Goal: Task Accomplishment & Management: Complete application form

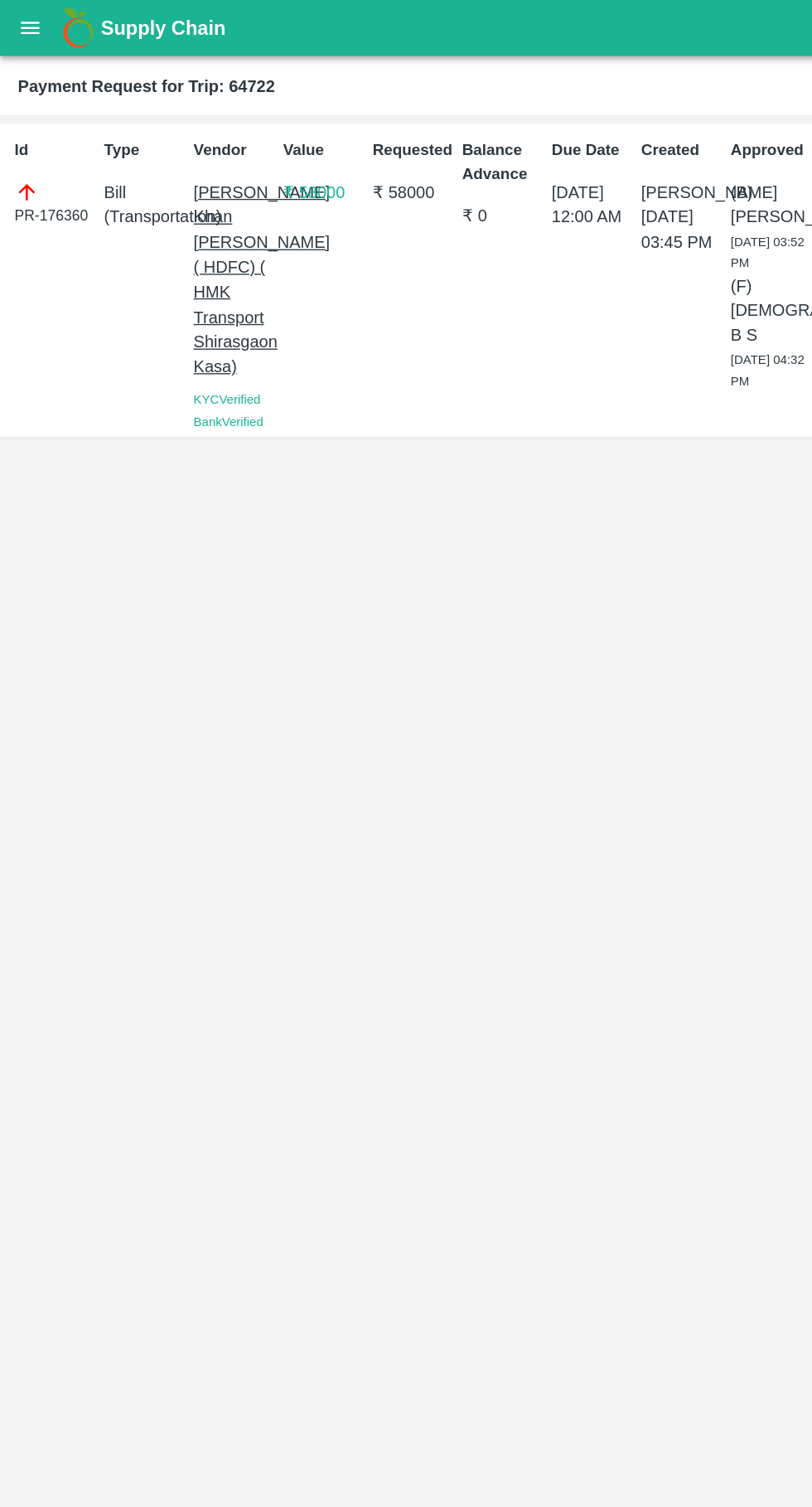
click at [23, 21] on icon "open drawer" at bounding box center [23, 20] width 14 height 10
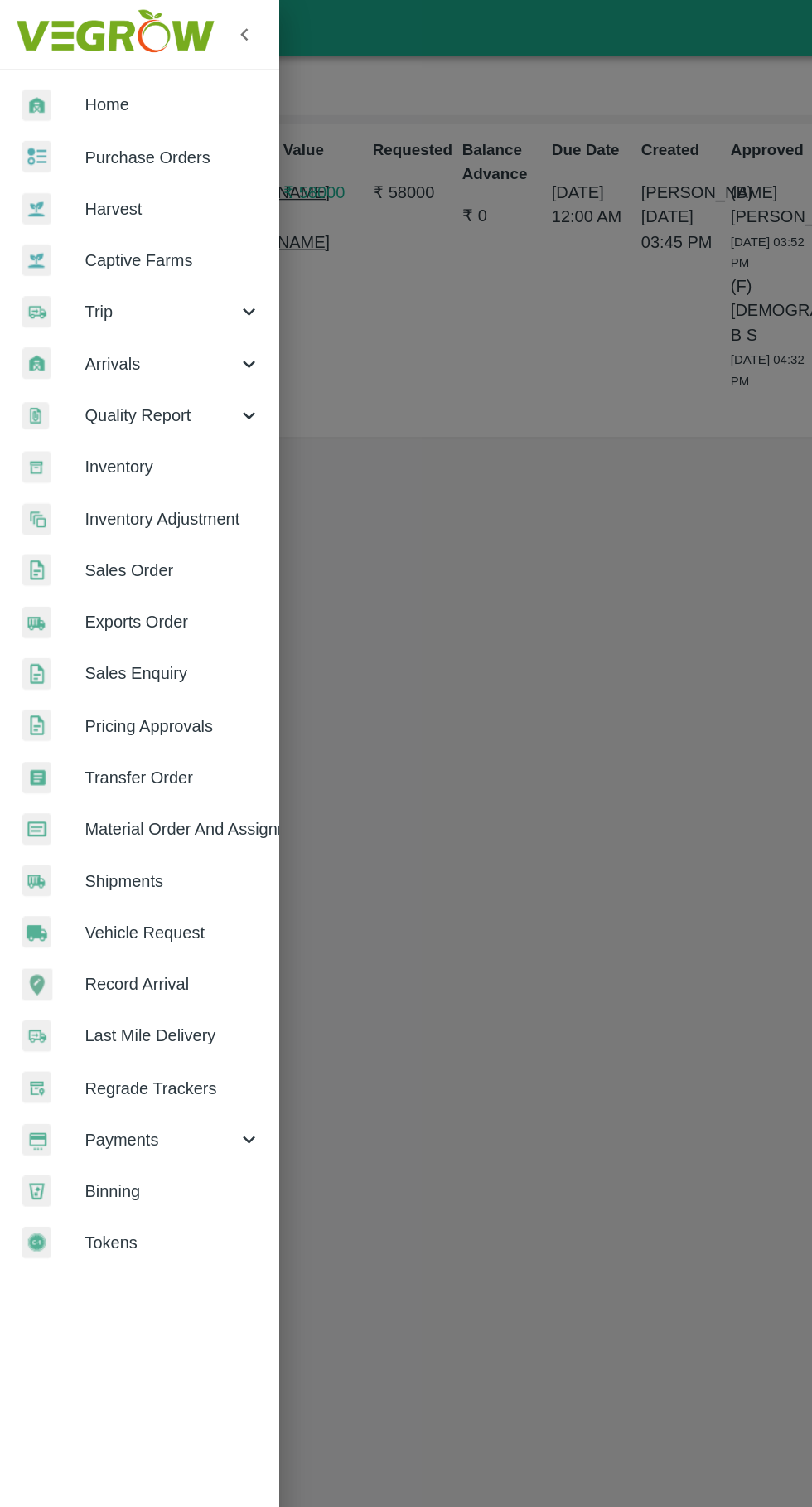
click at [143, 677] on link "Vehicle Request" at bounding box center [103, 692] width 207 height 38
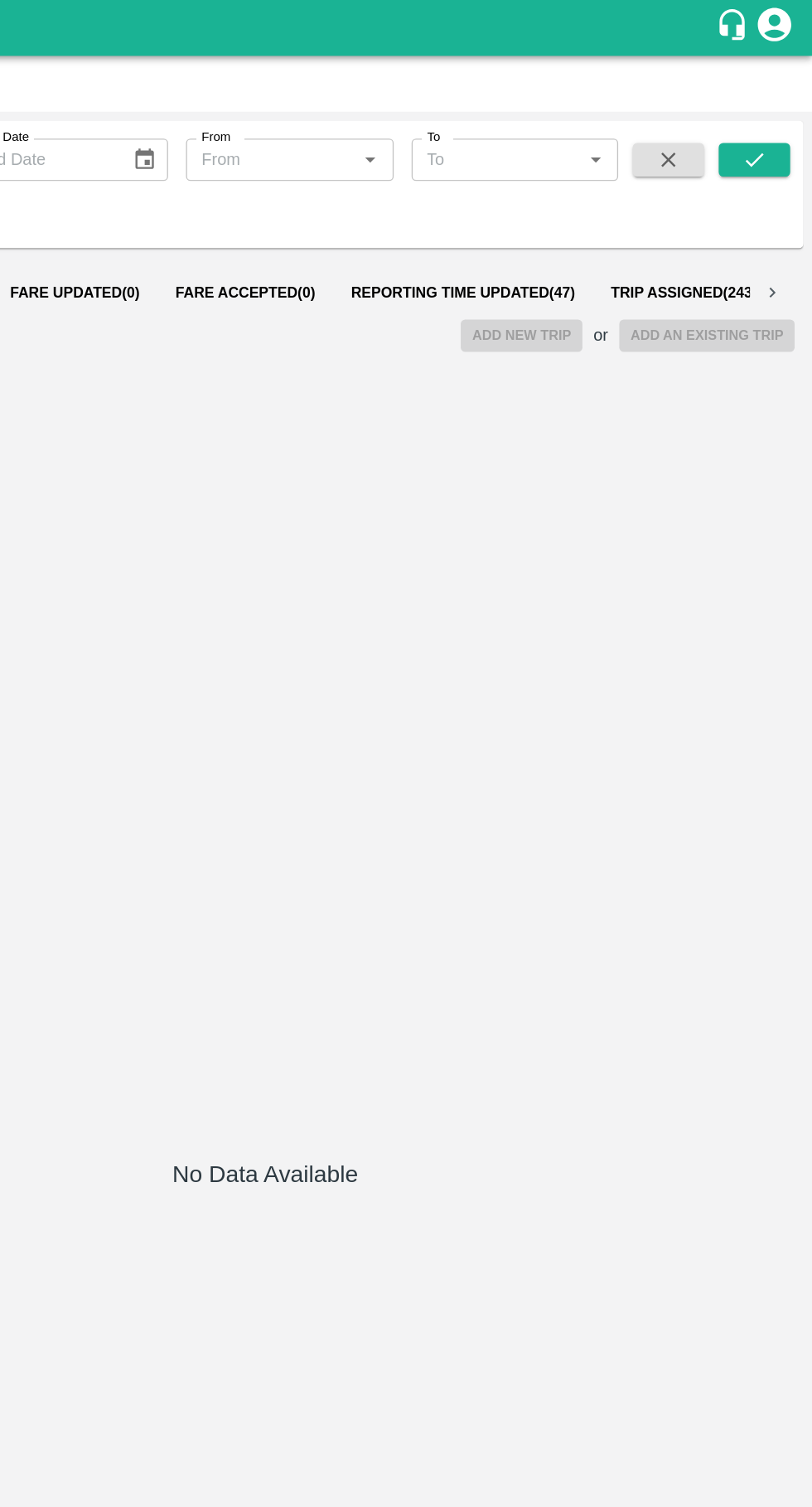
click at [557, 203] on button "Reporting Time Updated ( 47 )" at bounding box center [553, 218] width 193 height 40
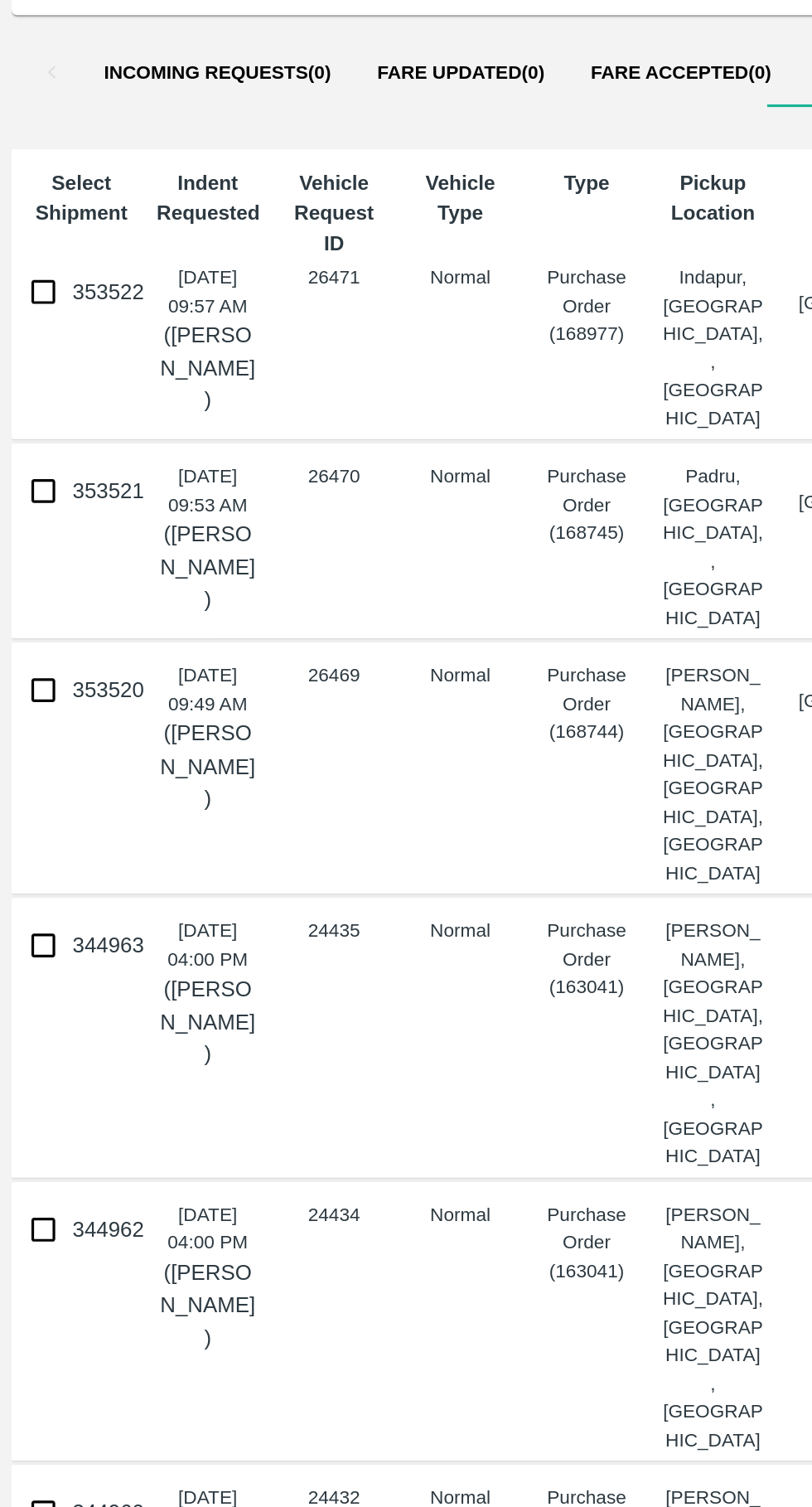
click at [30, 555] on input "353520" at bounding box center [25, 572] width 33 height 33
checkbox input "true"
click at [39, 445] on input "353521" at bounding box center [25, 458] width 33 height 33
checkbox input "true"
click at [27, 332] on input "353522" at bounding box center [25, 343] width 33 height 33
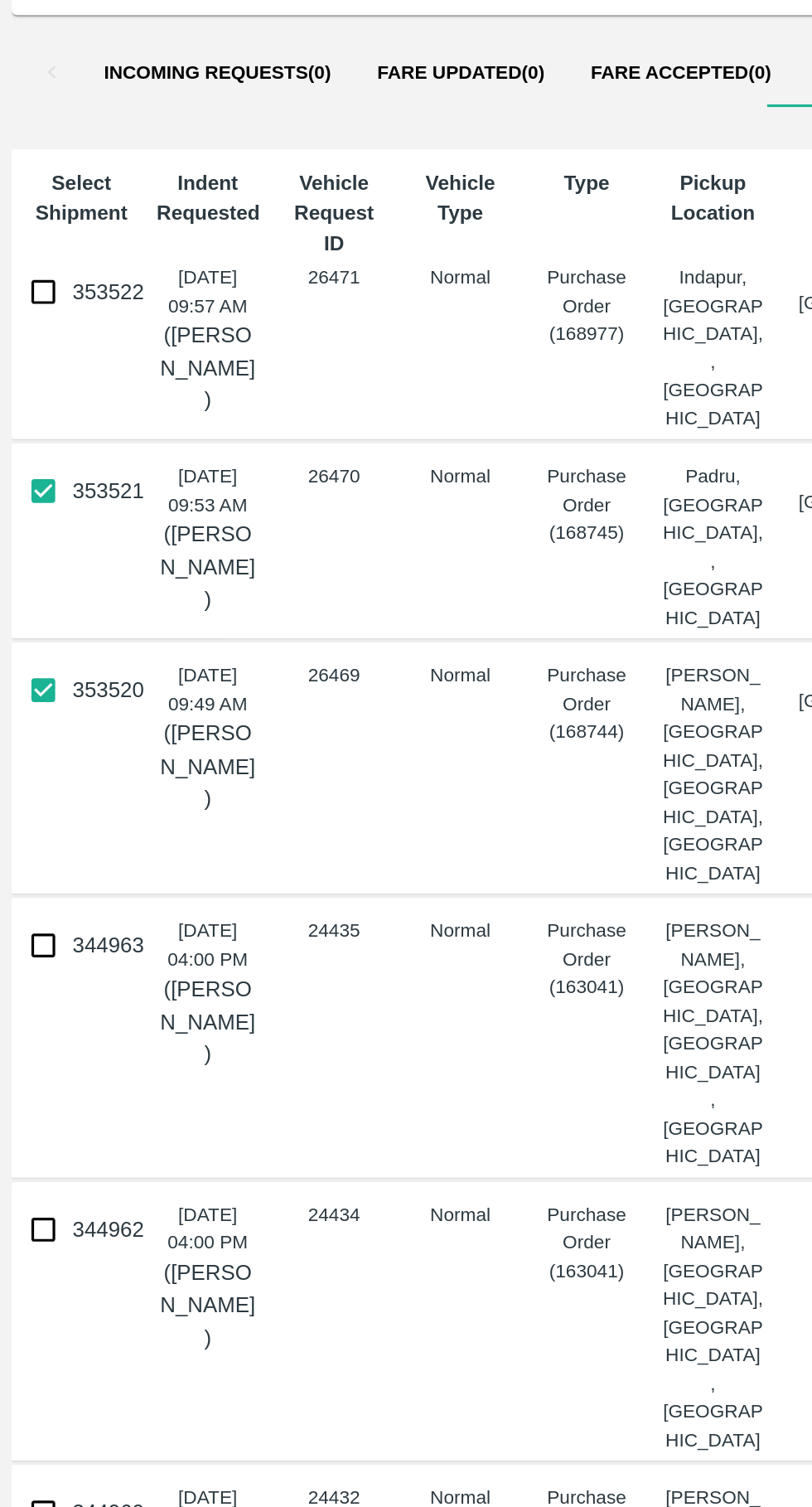
checkbox input "true"
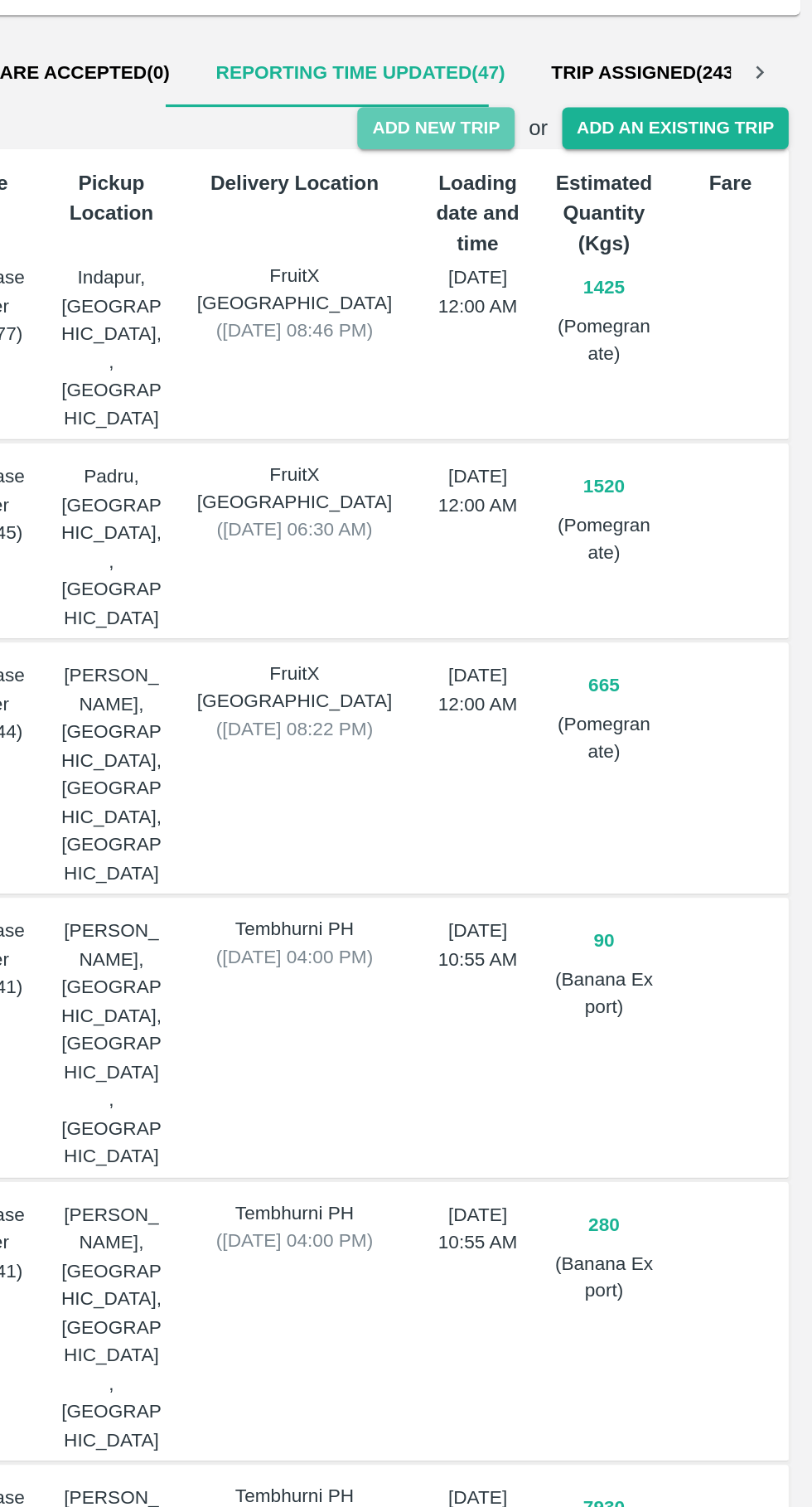
click at [604, 244] on button "Add New Trip" at bounding box center [595, 250] width 89 height 24
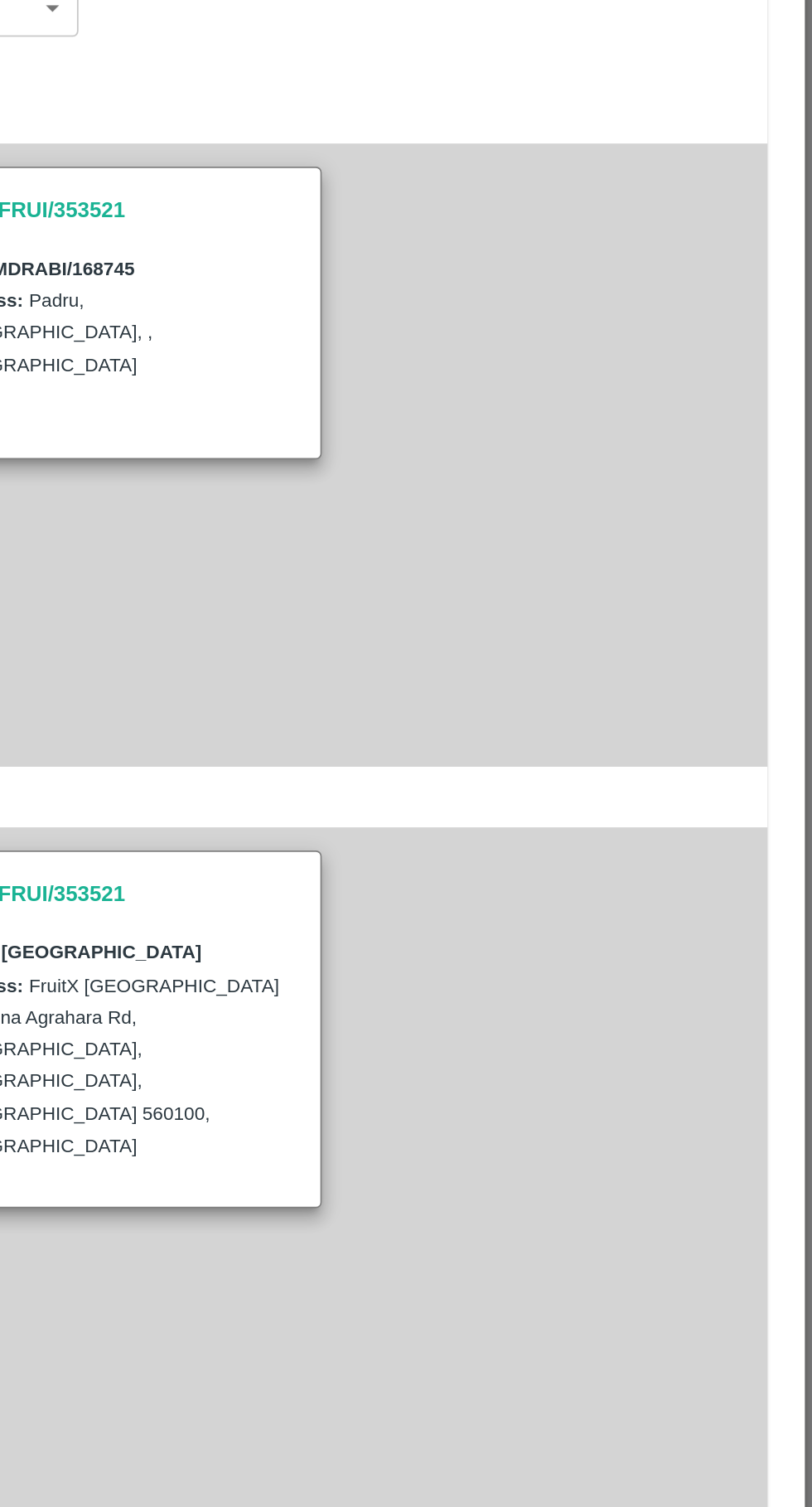
type input "665"
type input "Normal"
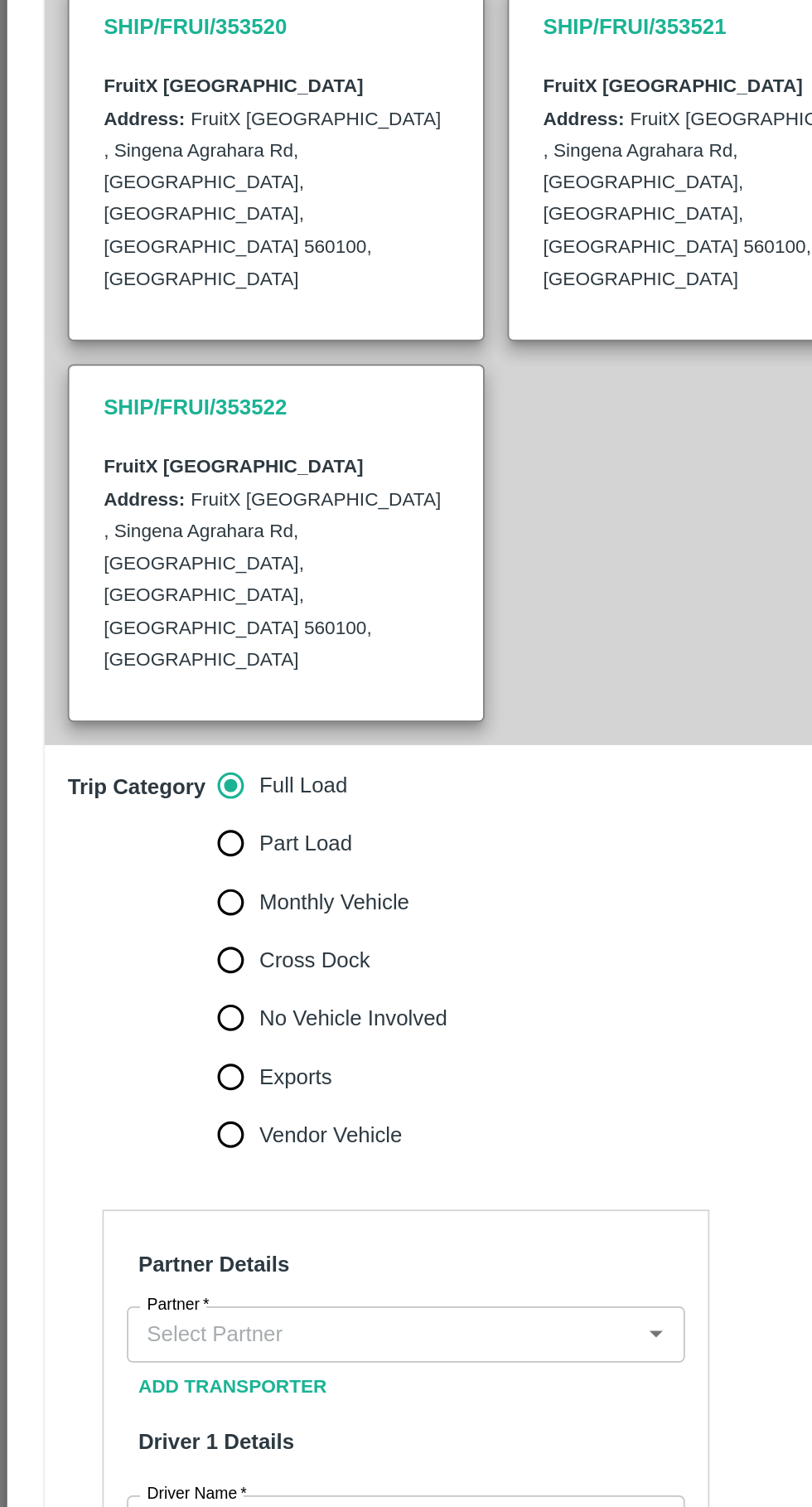
scroll to position [502, 0]
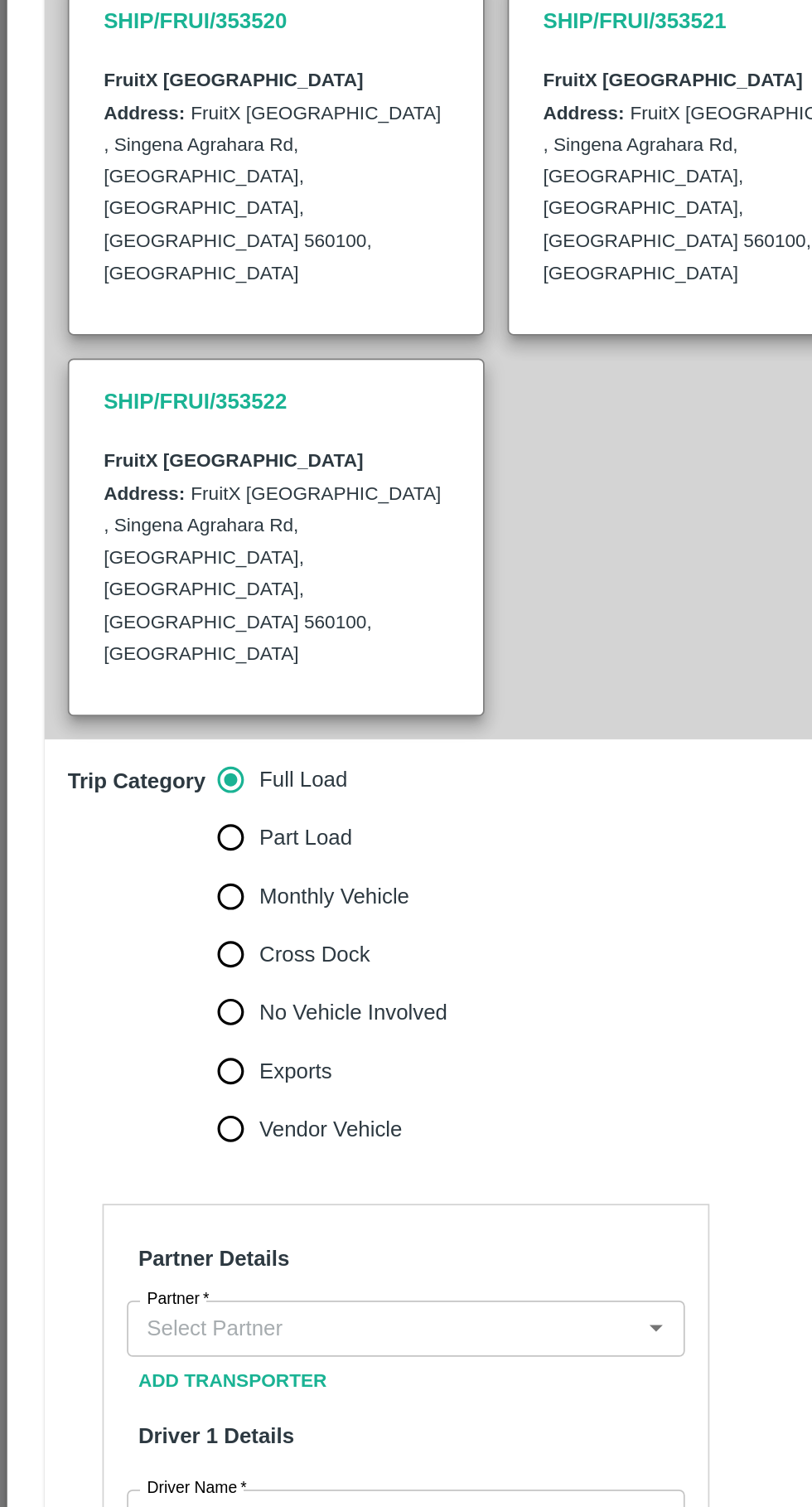
click at [224, 927] on input "Partner   *" at bounding box center [219, 938] width 283 height 22
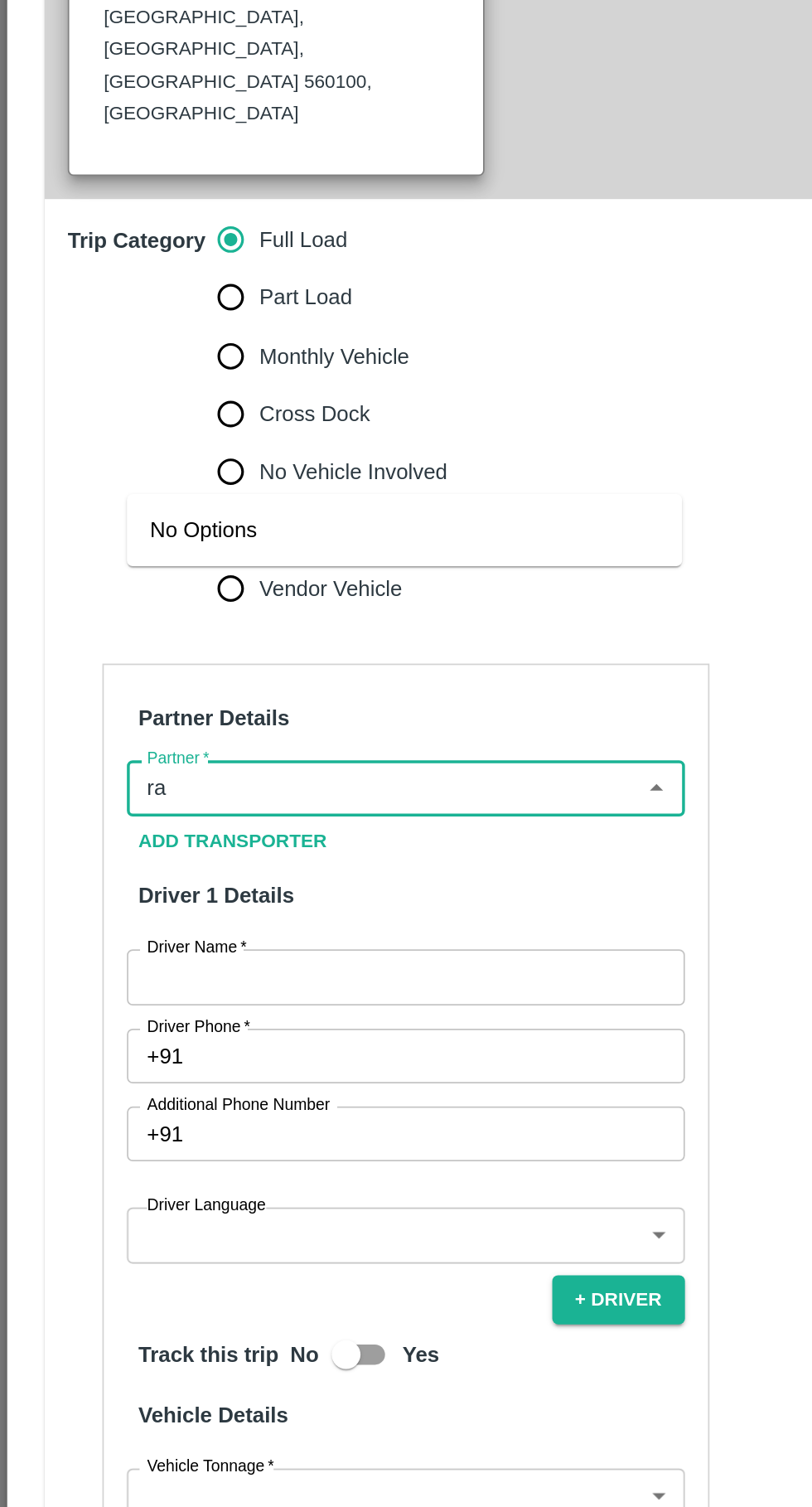
type input "r"
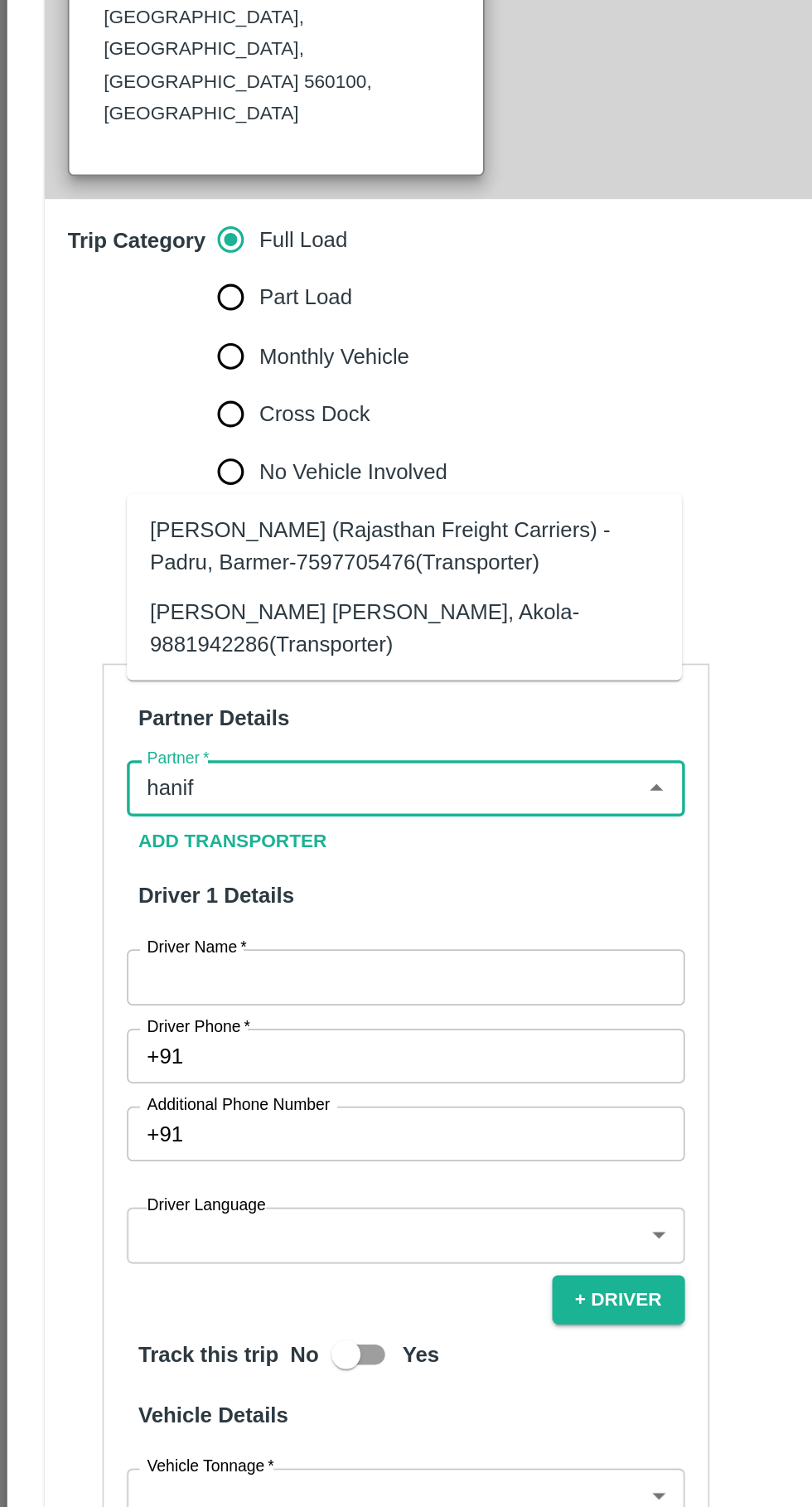
click at [128, 799] on div "[PERSON_NAME] (Rajasthan Freight Carriers) -Padru, Barmer-7597705476(Transporte…" at bounding box center [232, 800] width 293 height 37
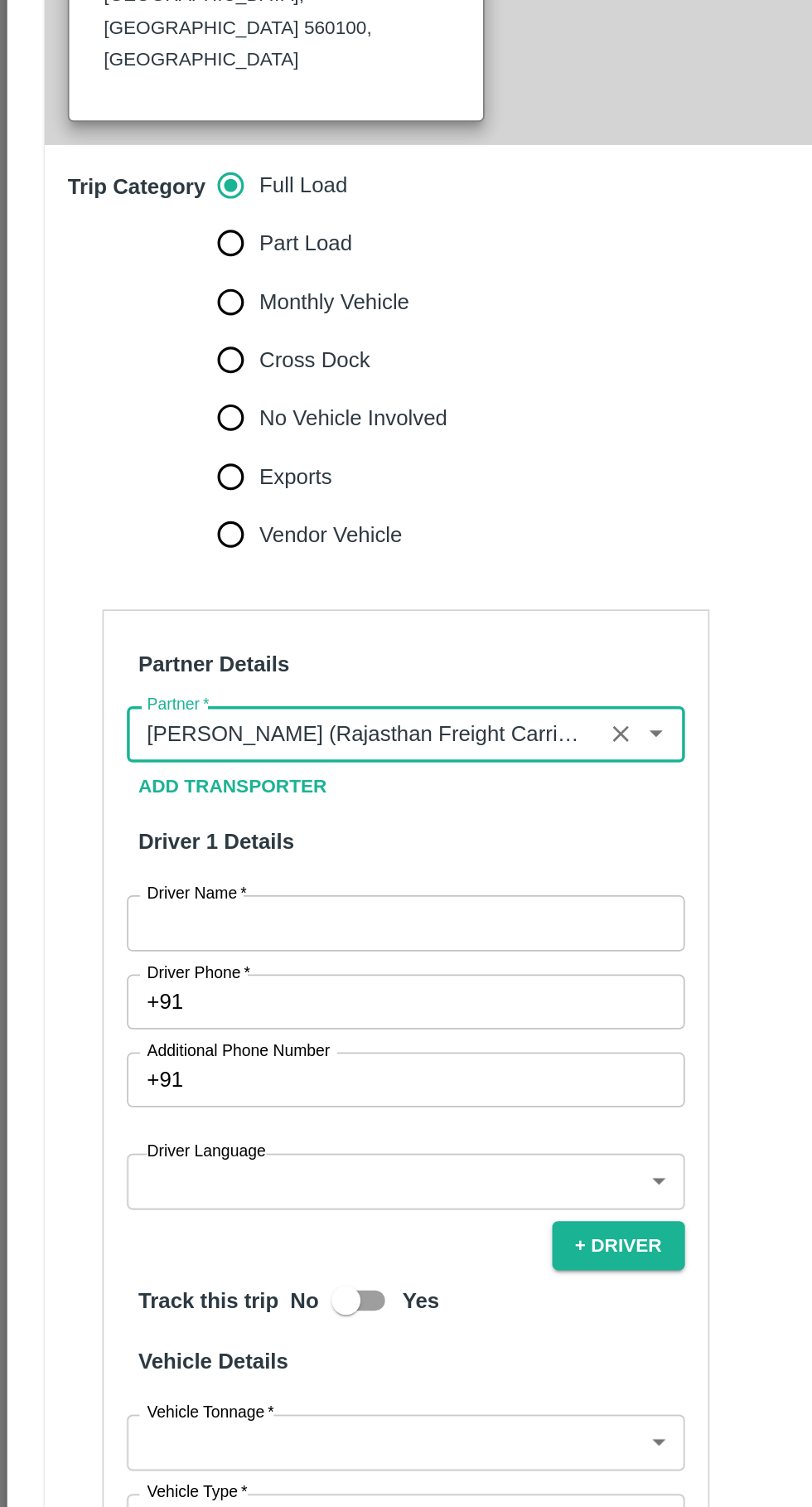
scroll to position [559, 0]
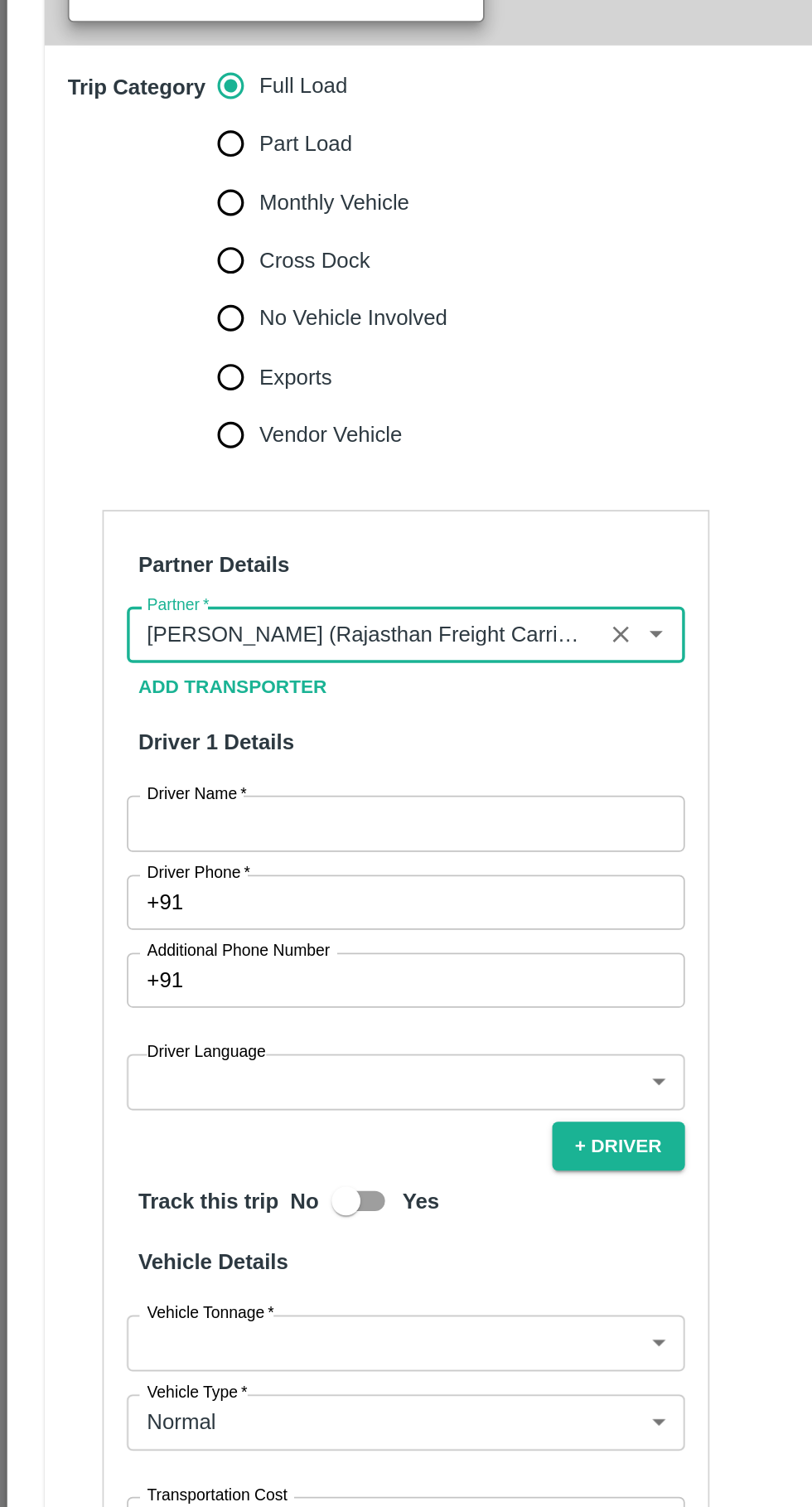
type input "[PERSON_NAME] (Rajasthan Freight Carriers) -Padru, Barmer-7597705476(Transporte…"
click at [123, 974] on input "Driver Name   *" at bounding box center [233, 990] width 321 height 31
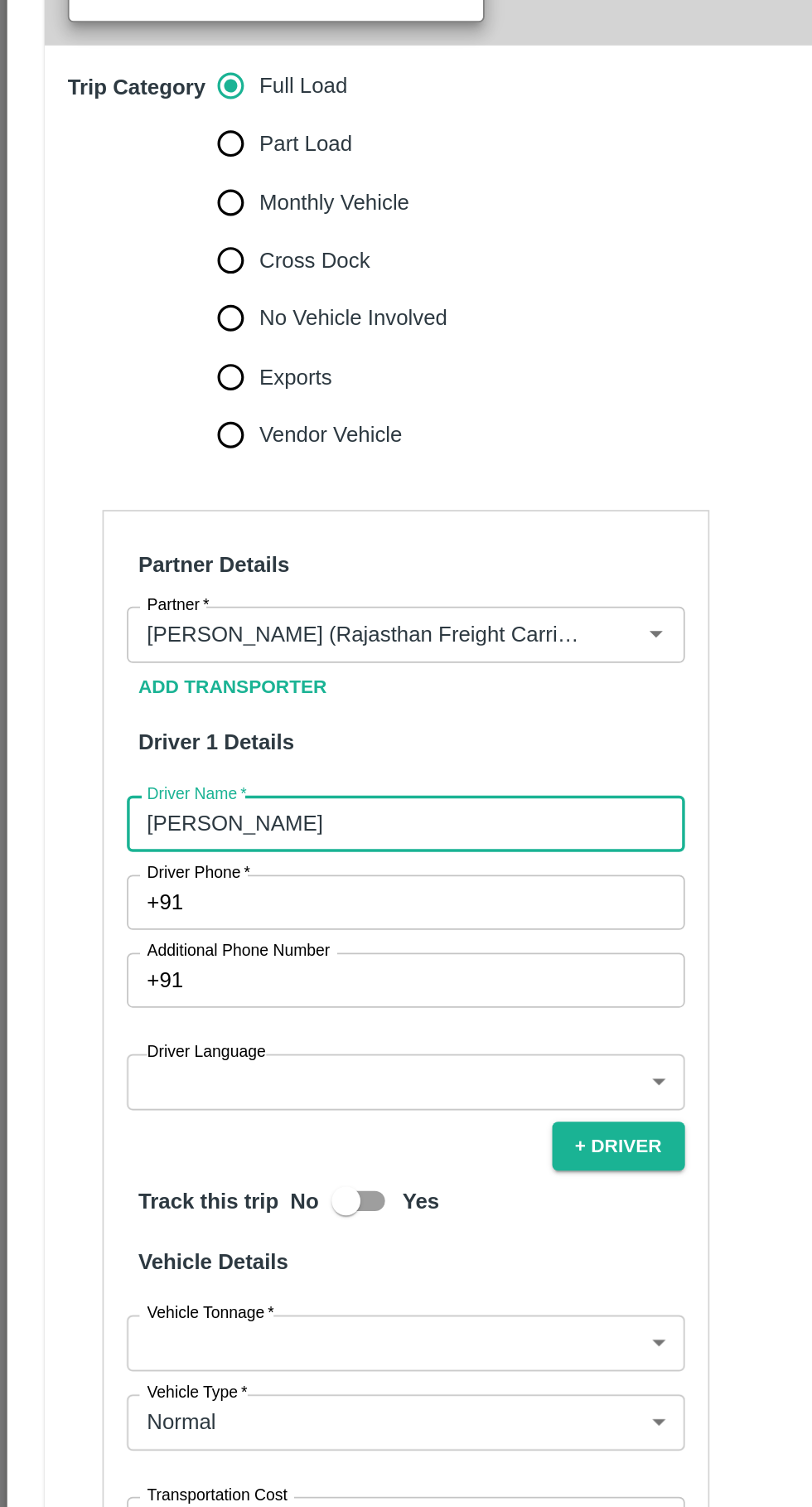
type input "[PERSON_NAME]"
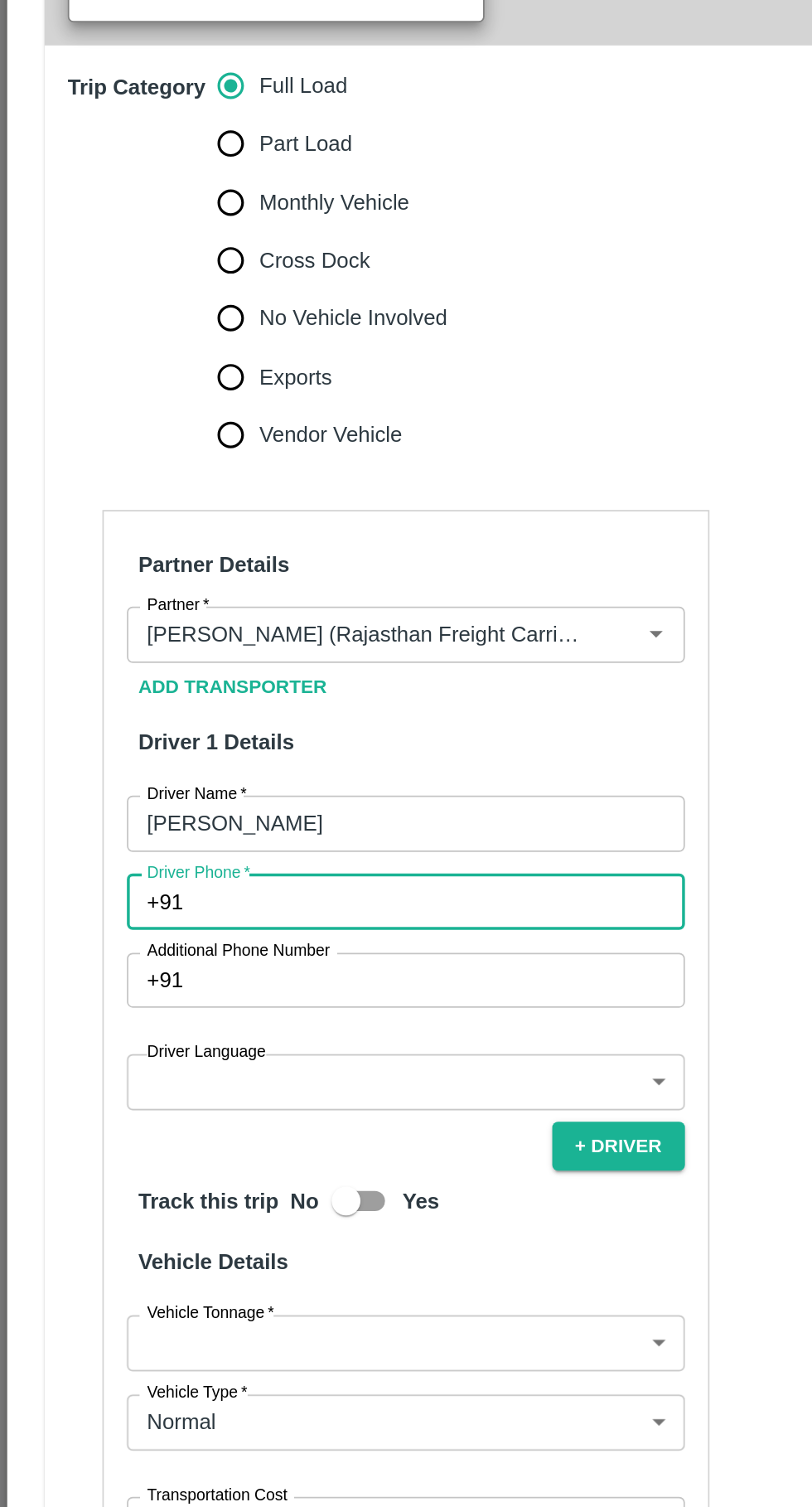
click at [138, 1019] on input "Driver Phone   *" at bounding box center [252, 1035] width 282 height 31
paste input "099211 41808"
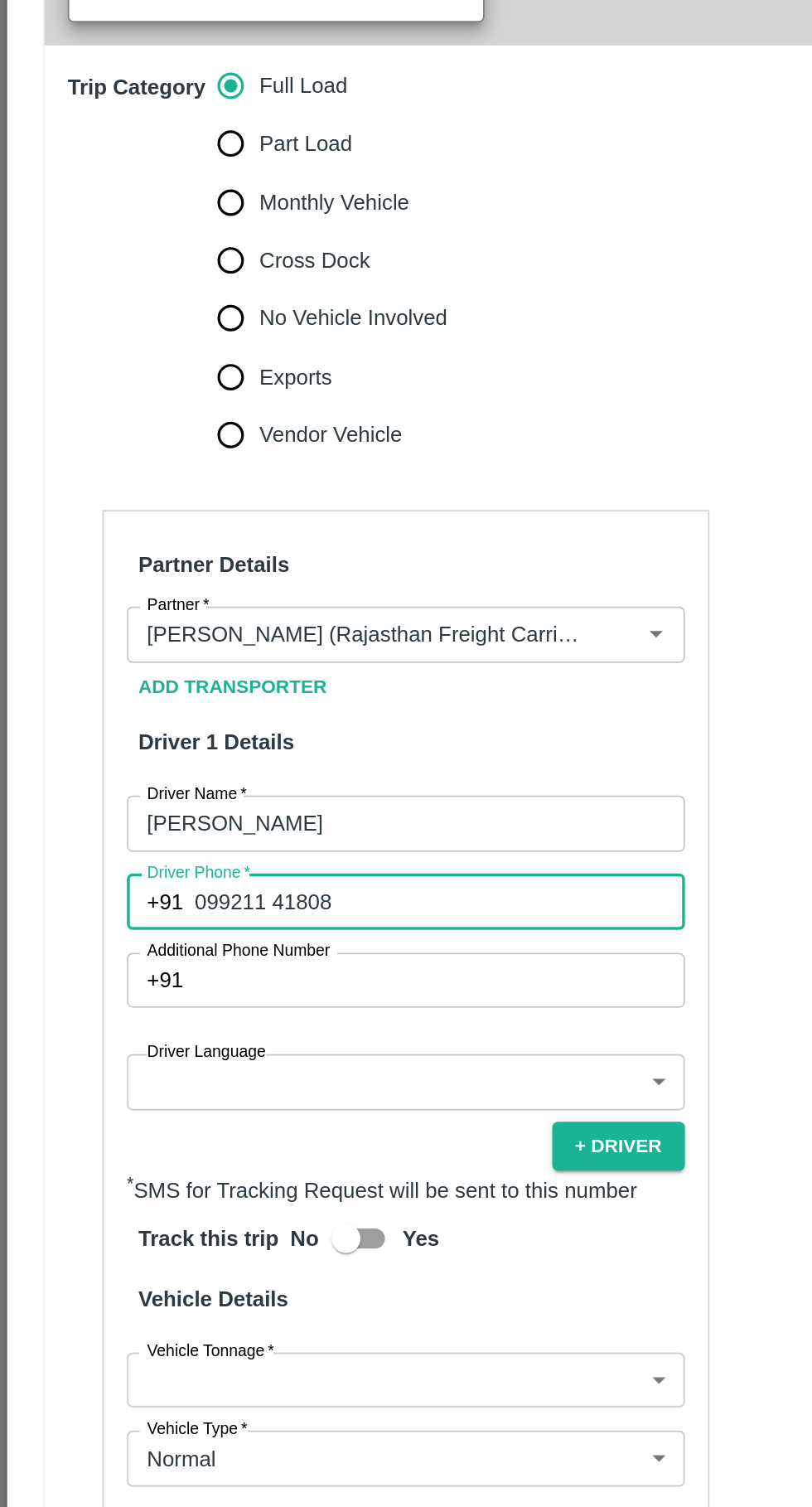
click at [119, 1019] on input "099211 41808" at bounding box center [252, 1035] width 282 height 31
click at [159, 1019] on input "99211 41808" at bounding box center [252, 1035] width 282 height 31
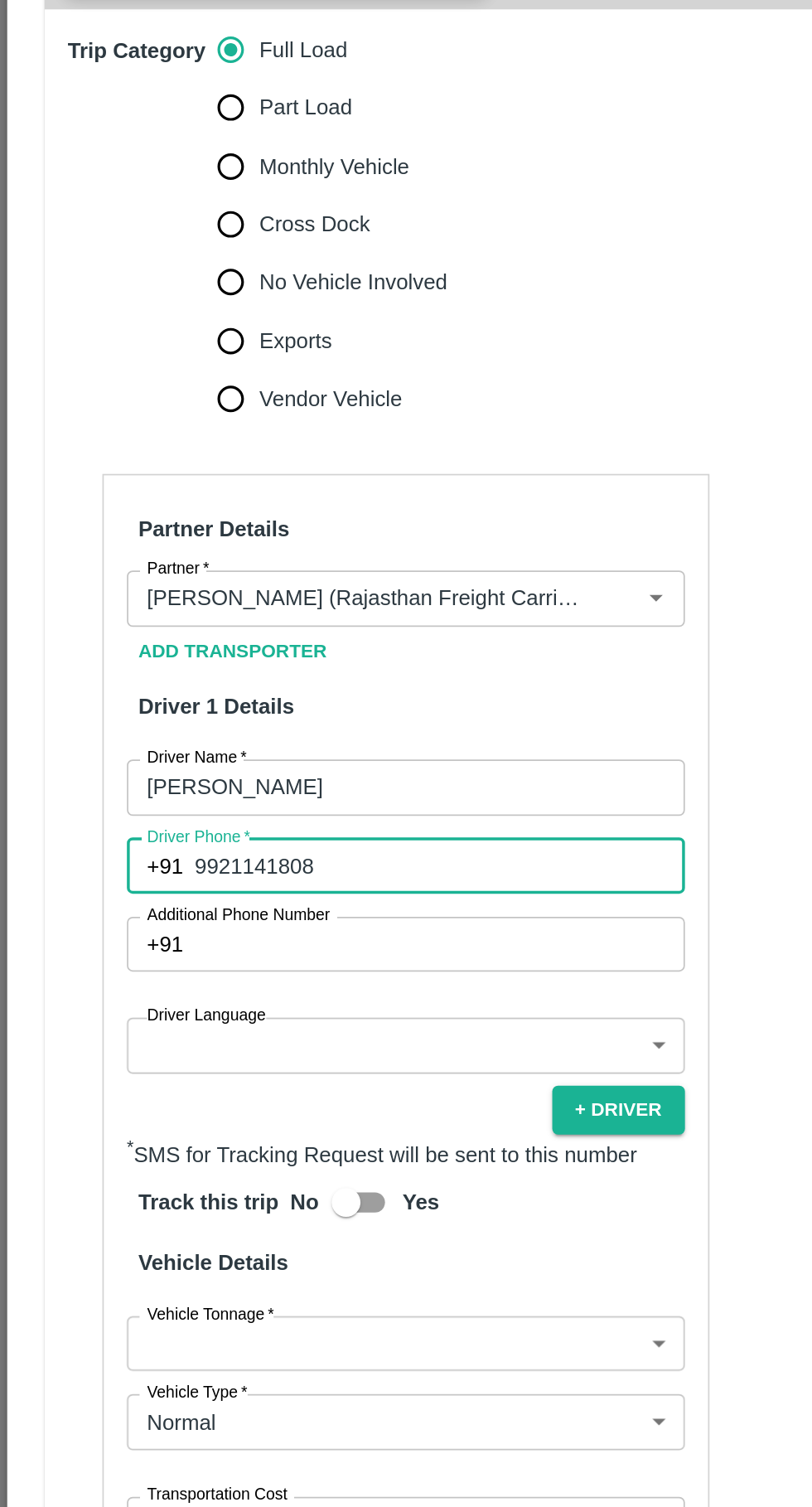
type input "9921141808"
click at [145, 938] on body "Supply Chain Vehicle Request List Start Date Start Date End Date End Date From …" at bounding box center [406, 753] width 812 height 1507
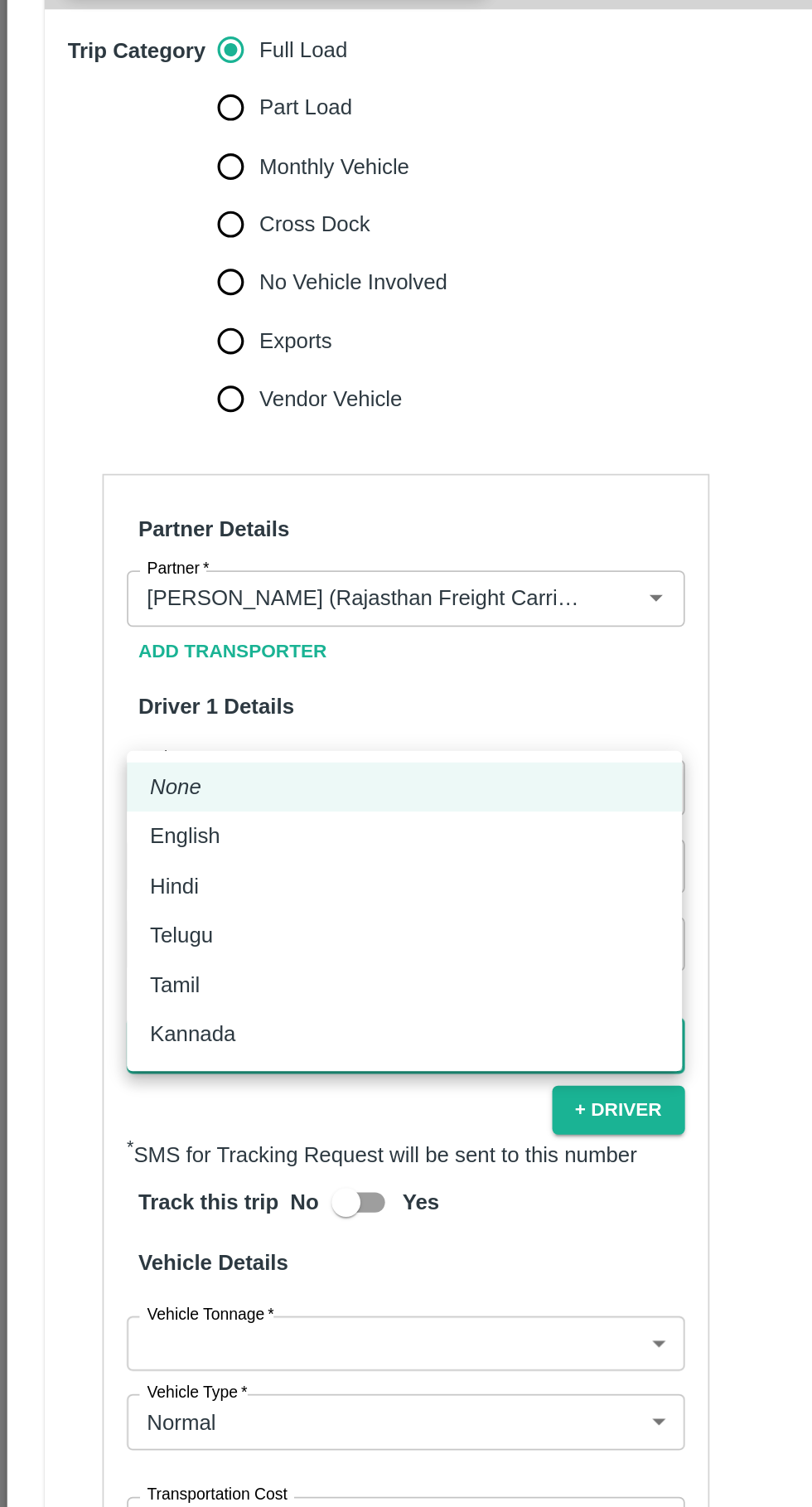
scroll to position [0, 0]
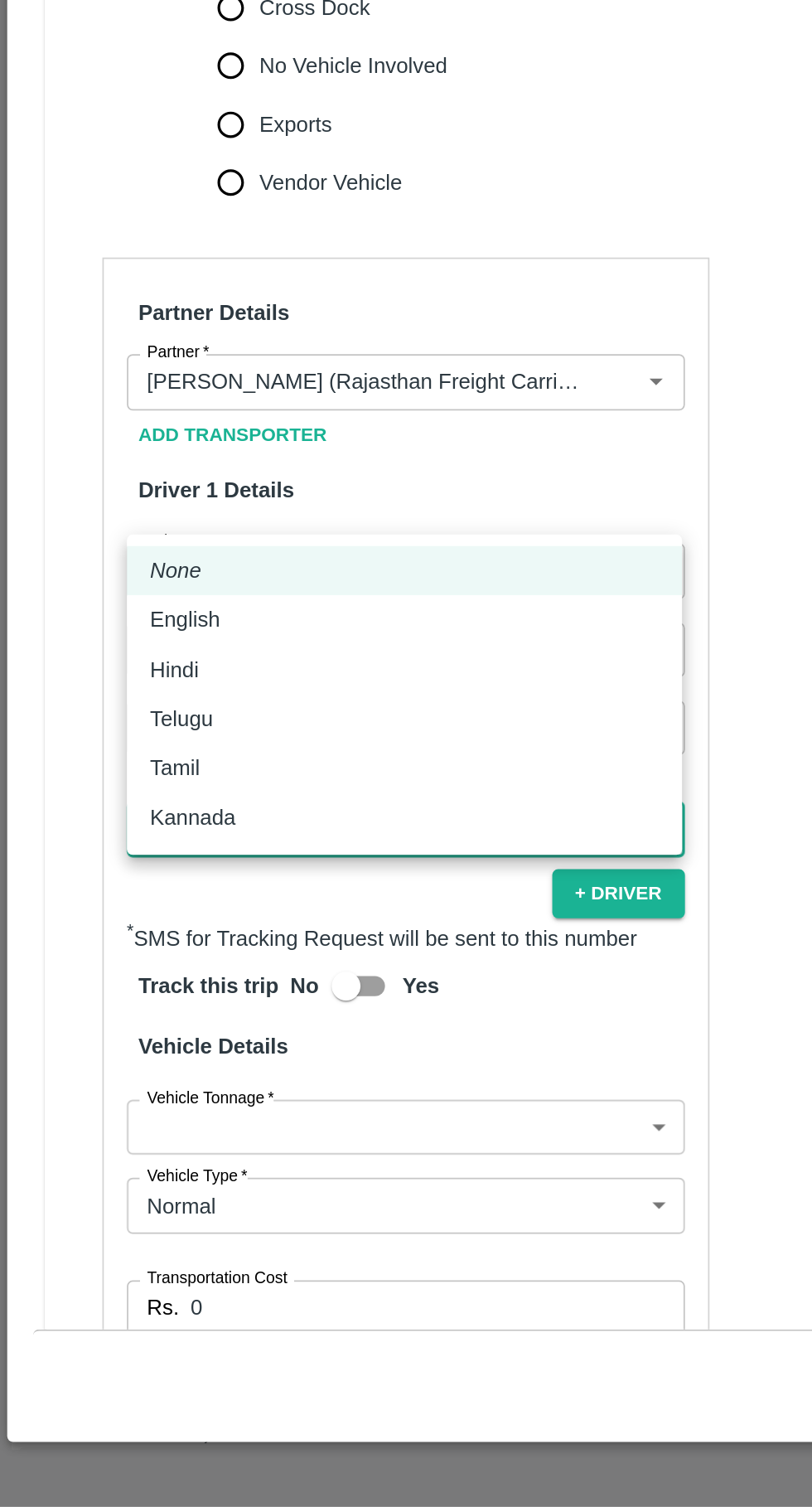
click at [101, 1024] on p "Hindi" at bounding box center [100, 1026] width 29 height 18
type input "hi"
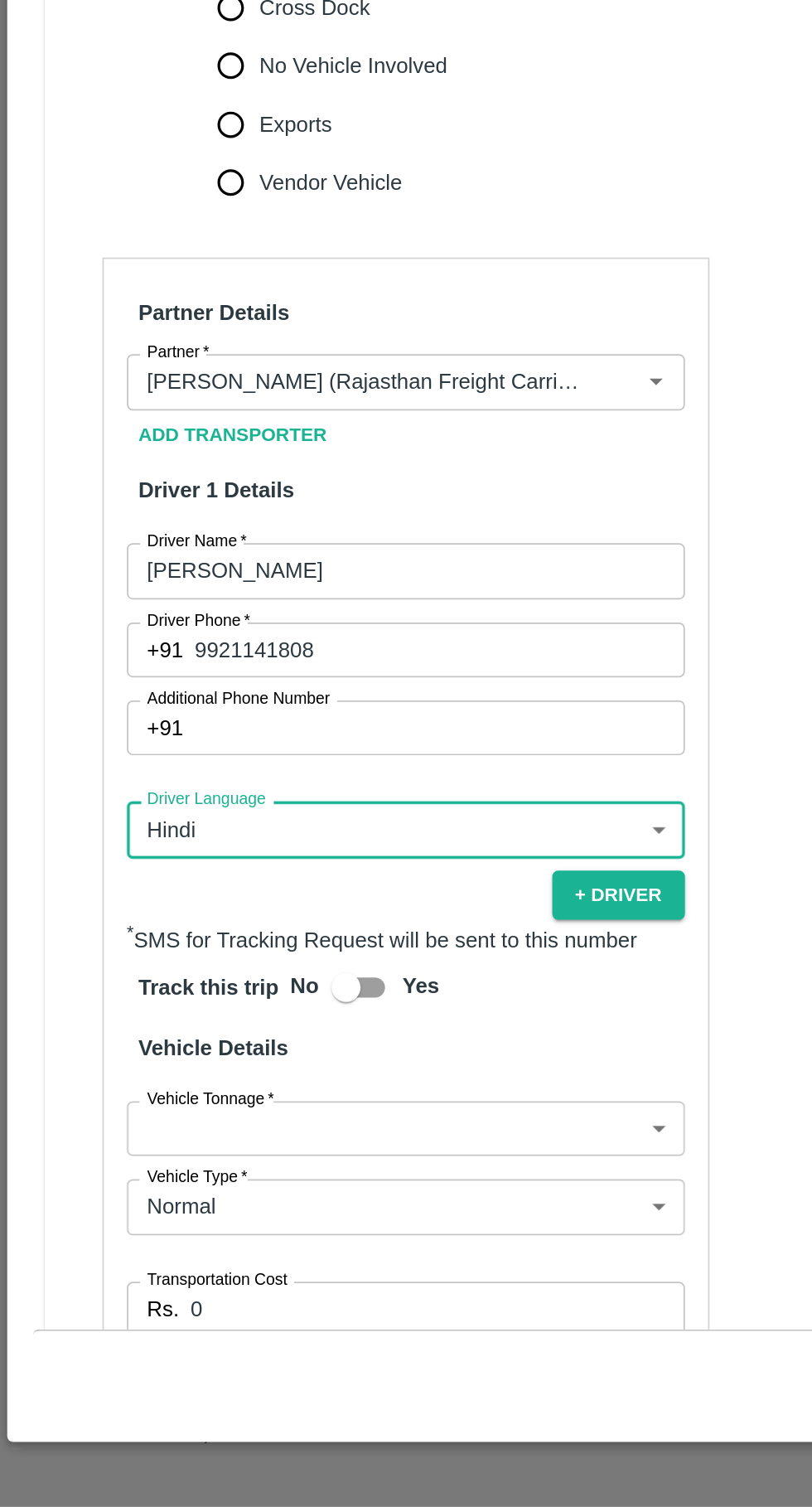
scroll to position [581, 0]
click at [295, 1111] on body "Supply Chain Vehicle Request List Start Date Start Date End Date End Date From …" at bounding box center [406, 753] width 812 height 1507
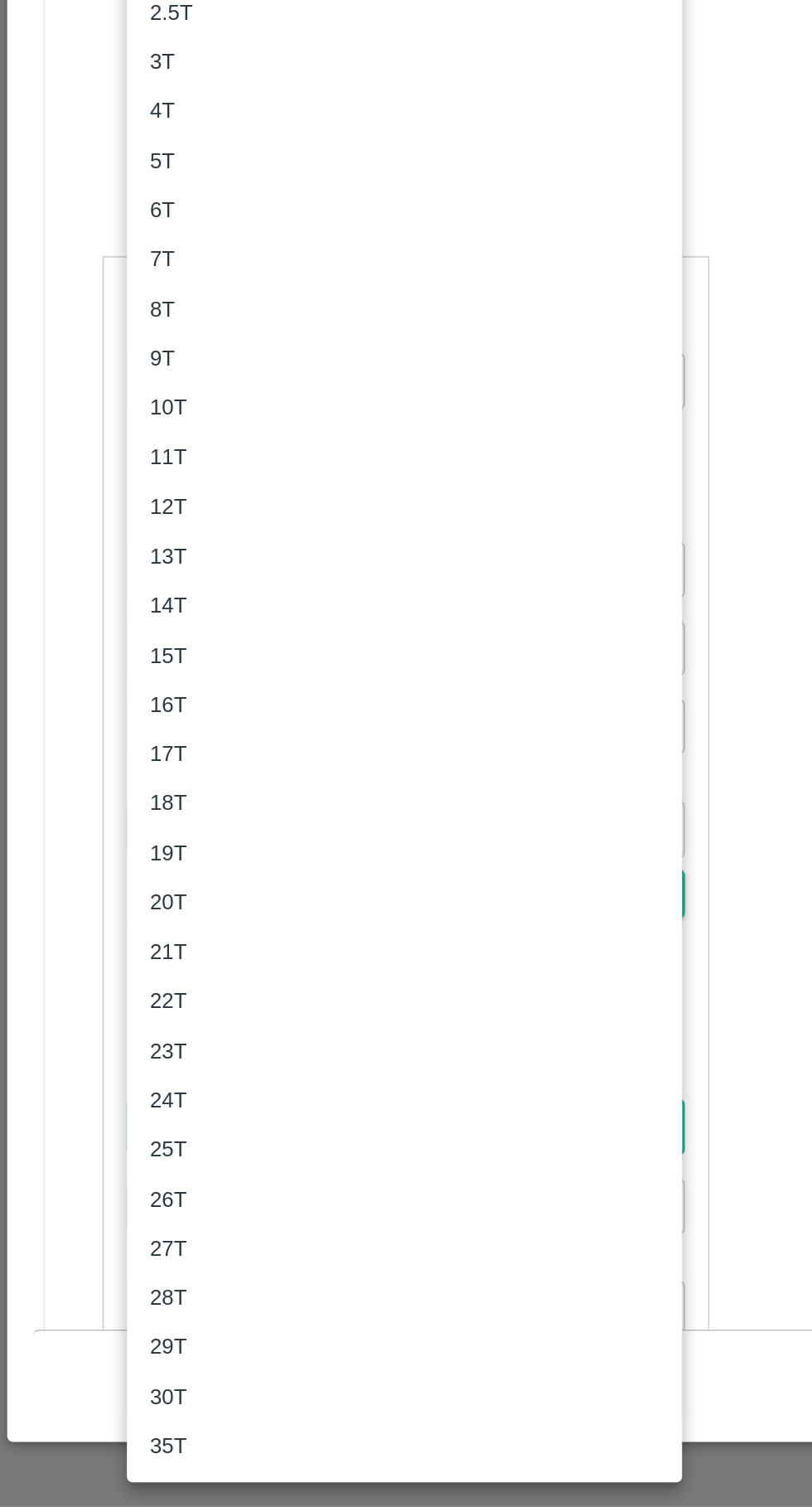
click at [87, 860] on li "9T" at bounding box center [232, 847] width 319 height 29
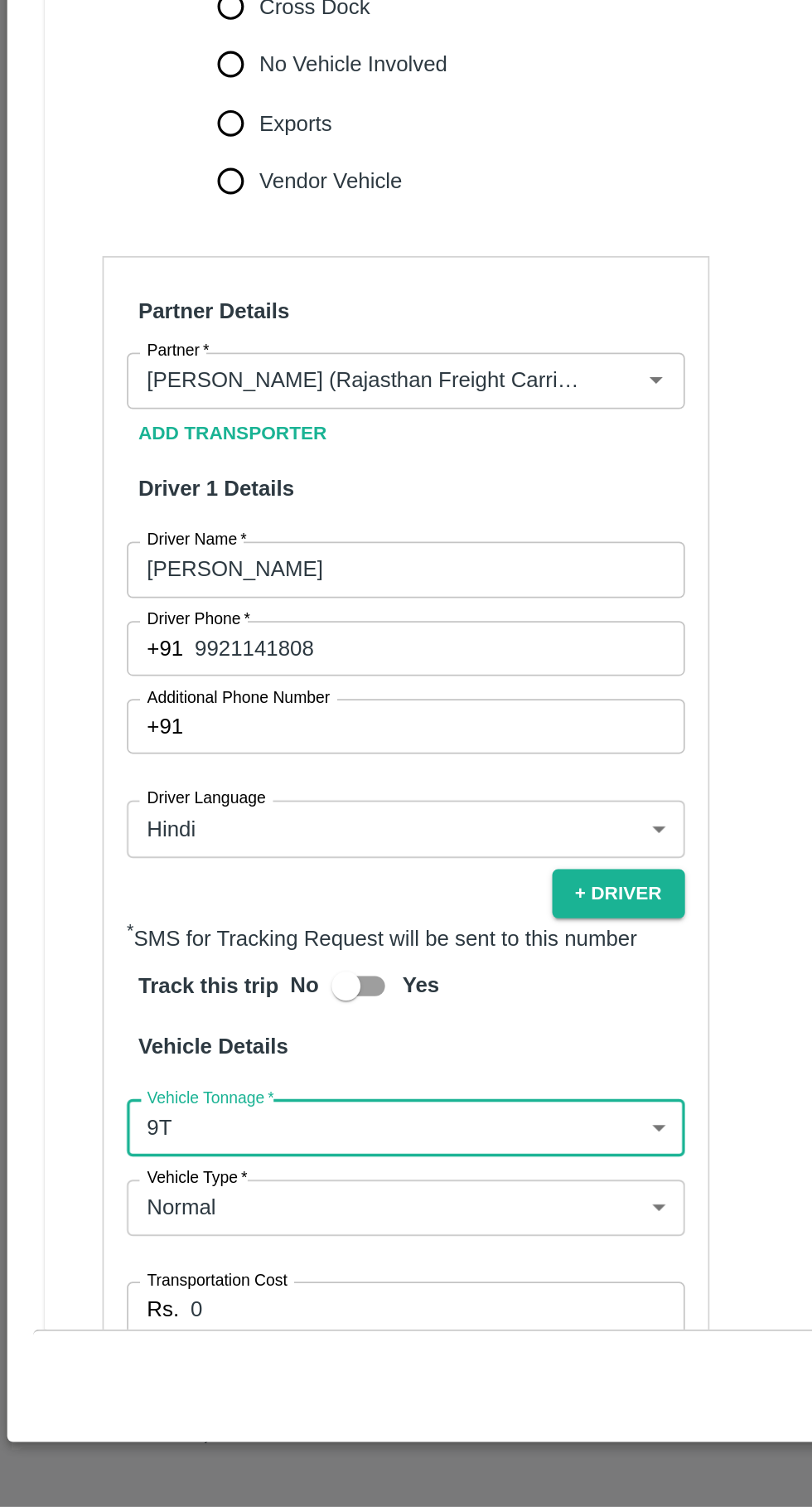
click at [315, 1117] on body "Supply Chain Vehicle Request List Start Date Start Date End Date End Date From …" at bounding box center [406, 753] width 812 height 1507
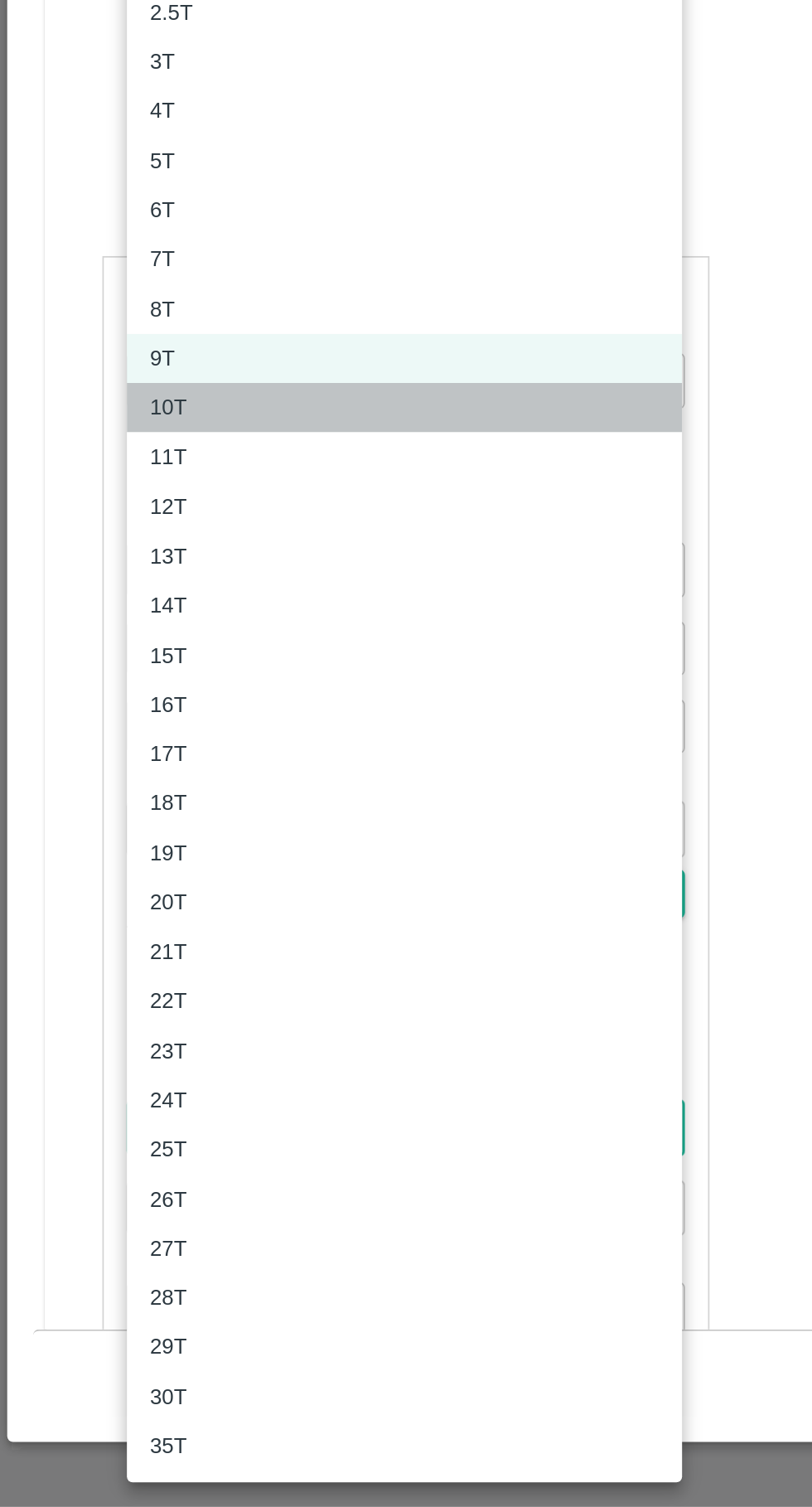
click at [89, 880] on p "10T" at bounding box center [96, 874] width 22 height 18
type input "10000"
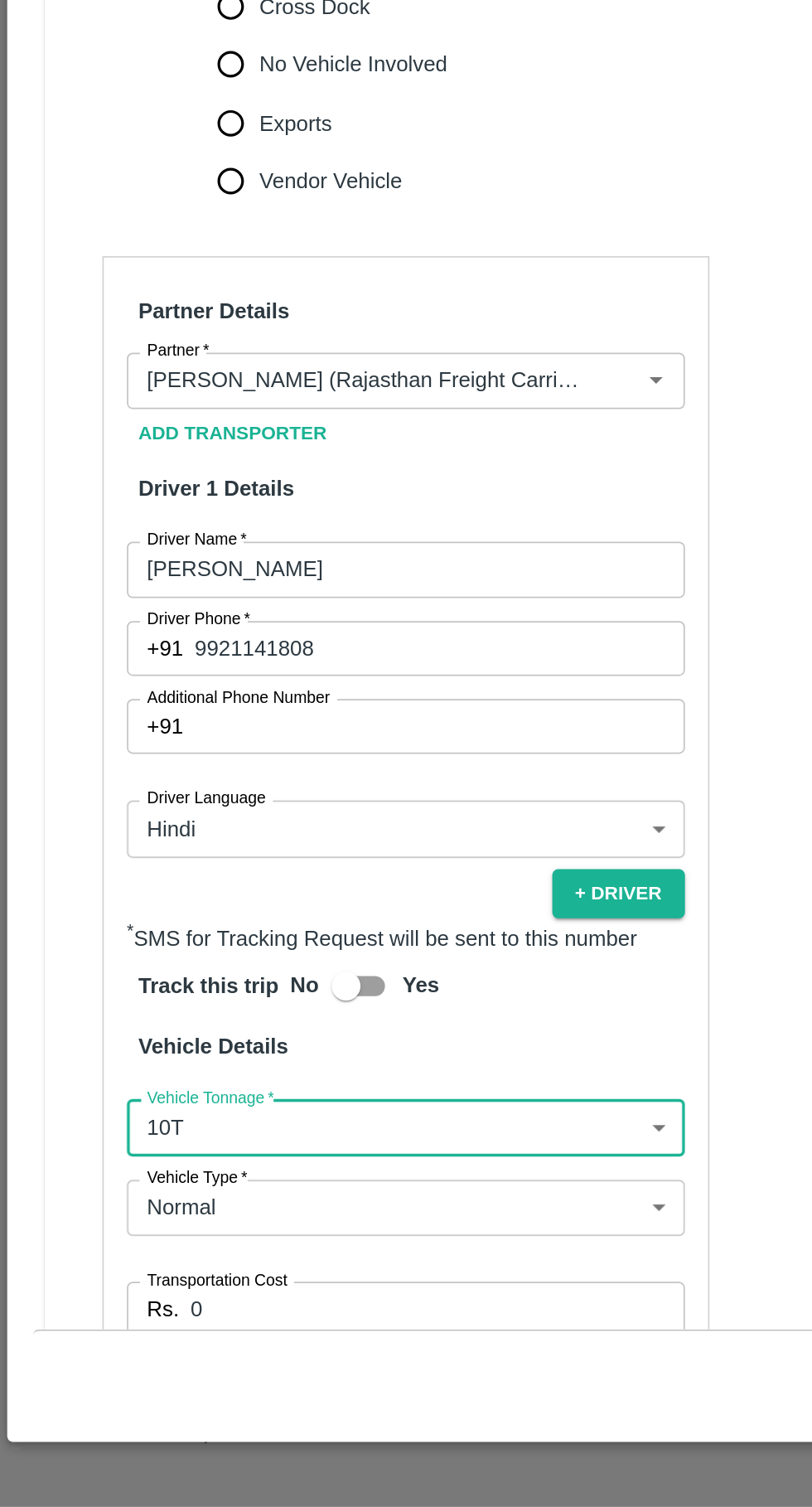
scroll to position [581, 0]
click at [206, 1377] on input "0" at bounding box center [251, 1393] width 284 height 31
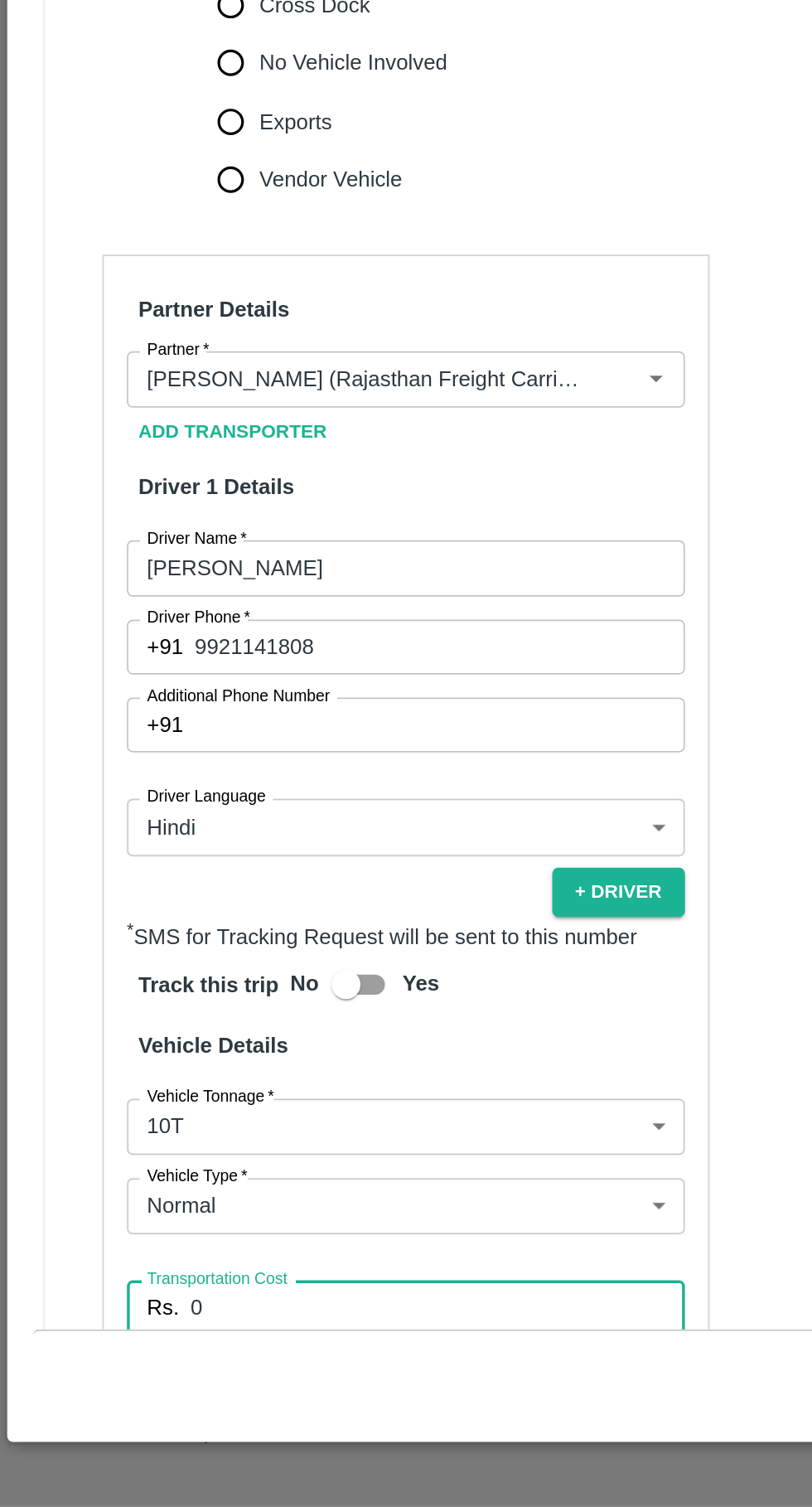
scroll to position [0, 0]
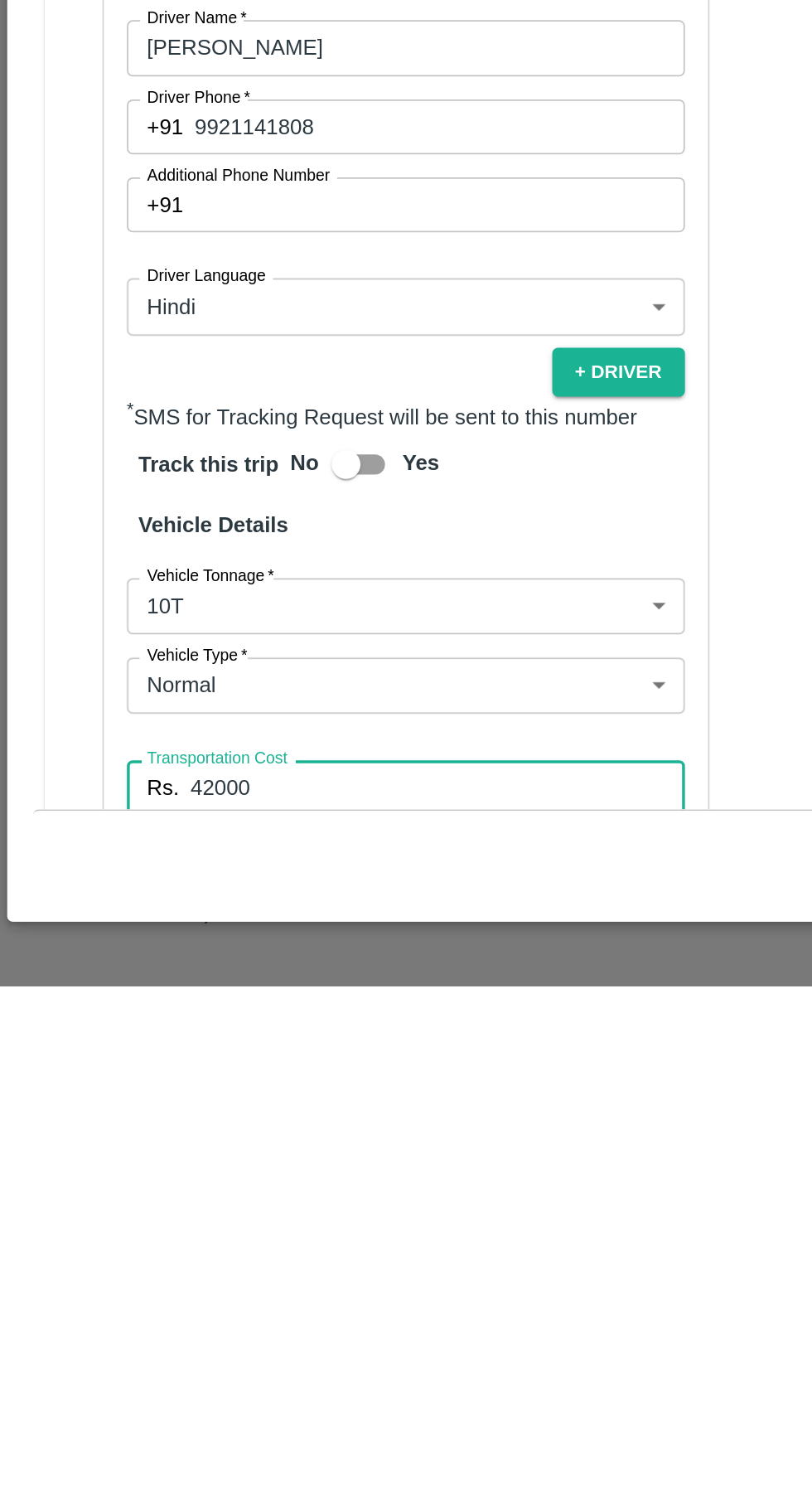
type input "42000"
click at [245, 1454] on input "Vehicle Number" at bounding box center [233, 1470] width 321 height 31
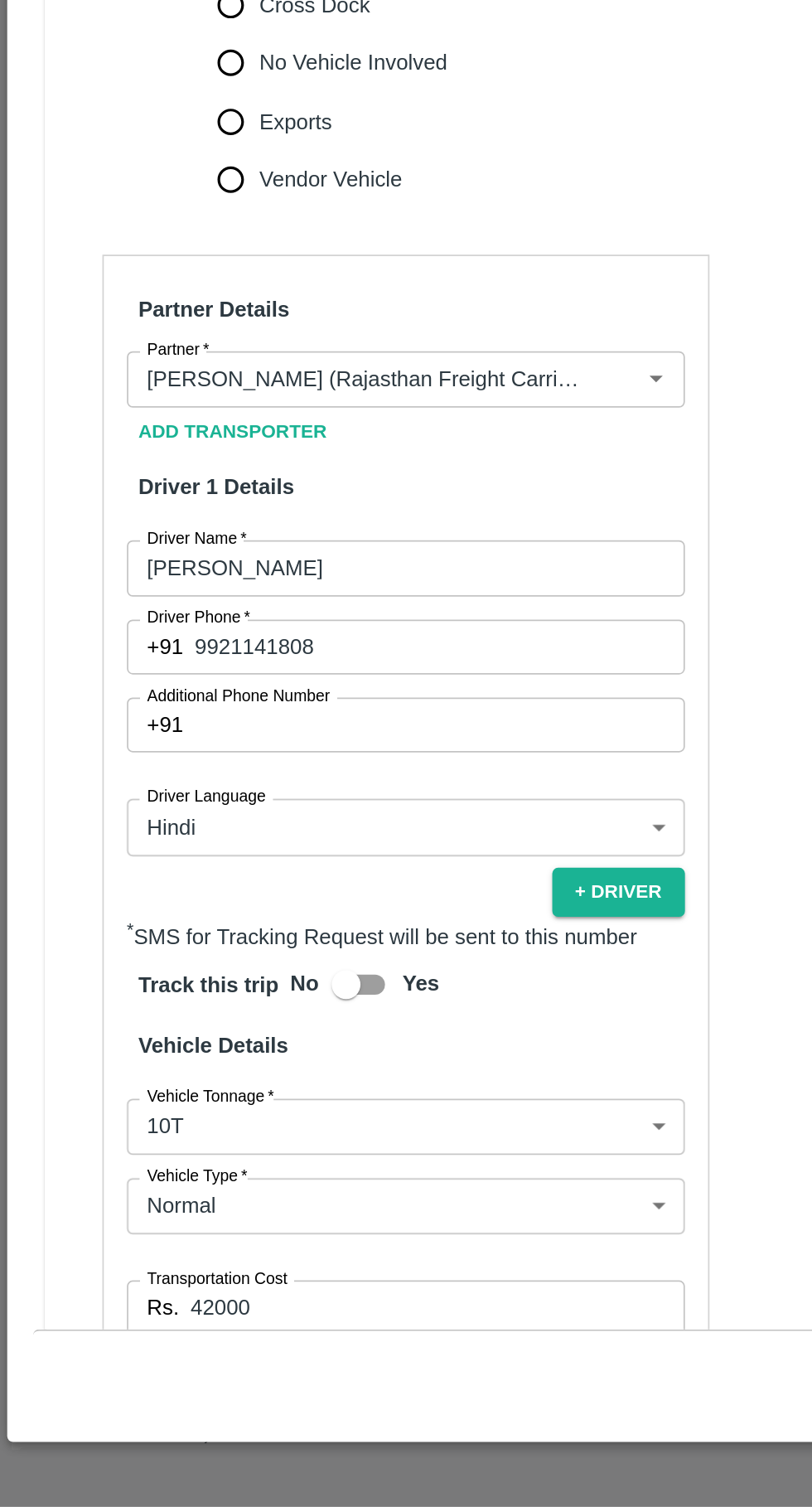
paste input "MH45Ax8485"
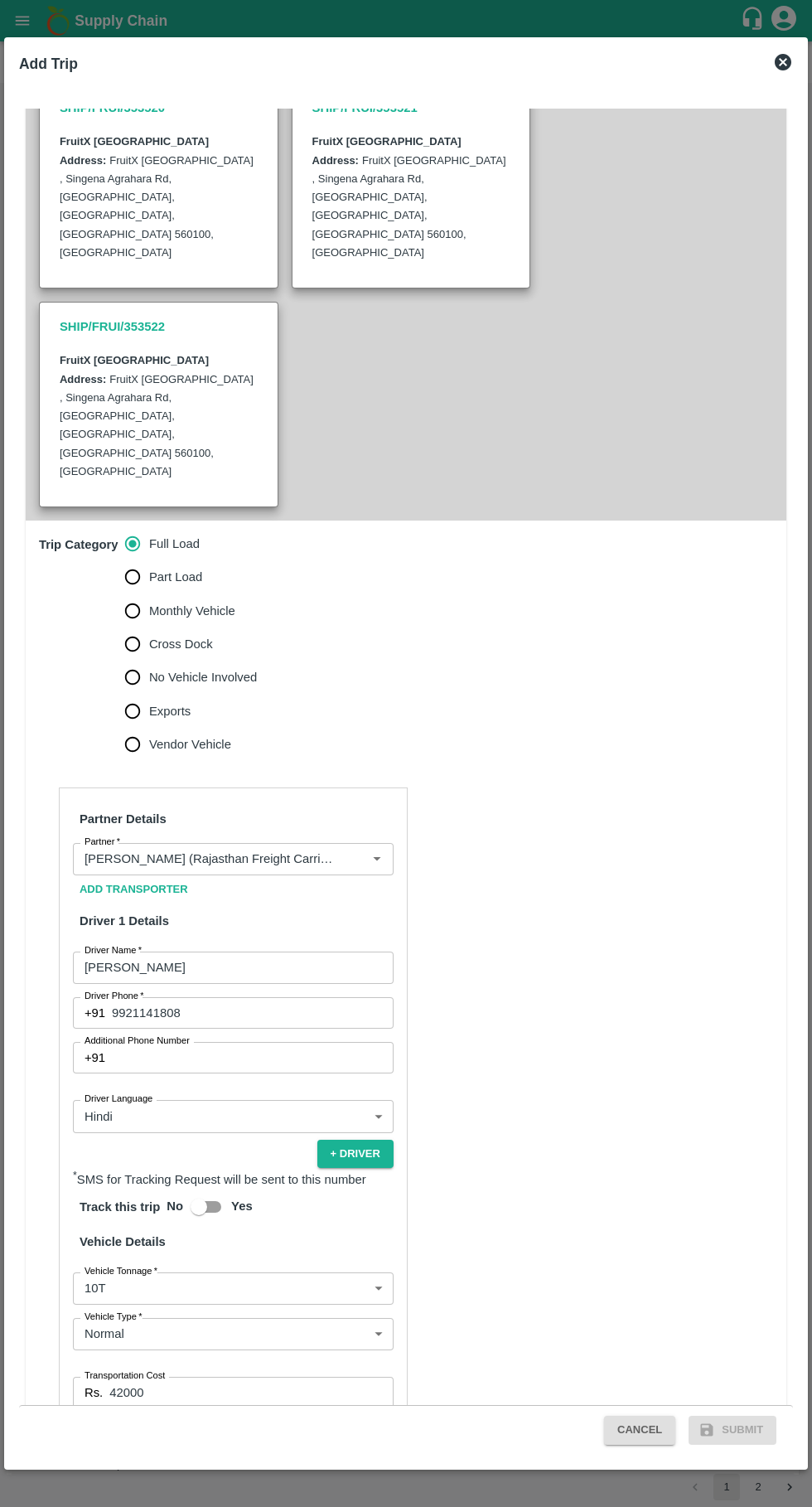
type input "MH45Ax8485"
click at [389, 1498] on button "Verify" at bounding box center [367, 1510] width 53 height 24
click at [744, 1430] on button "Submit" at bounding box center [732, 1430] width 88 height 29
